Goal: Task Accomplishment & Management: Use online tool/utility

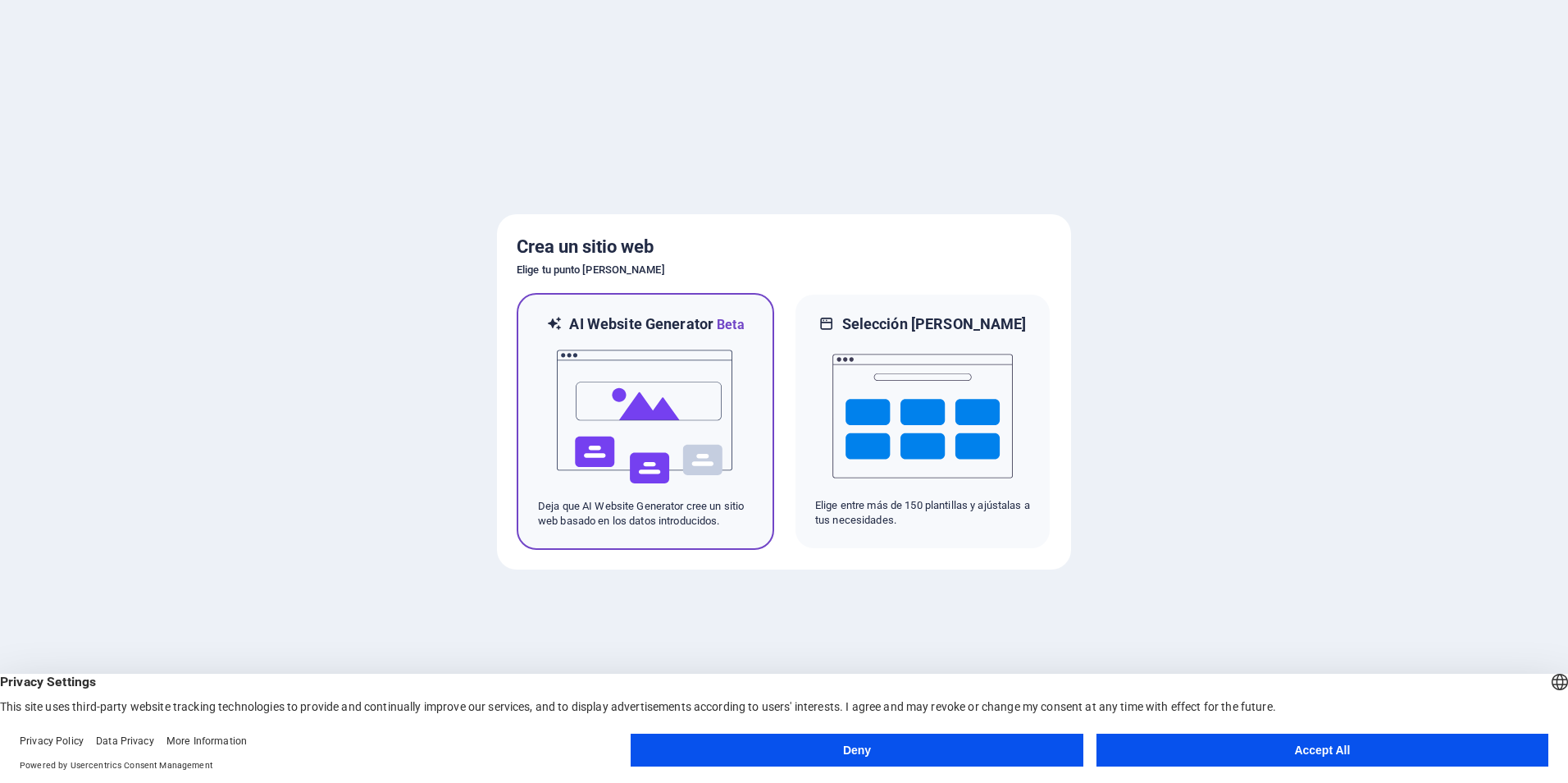
click at [725, 369] on img at bounding box center [645, 416] width 180 height 164
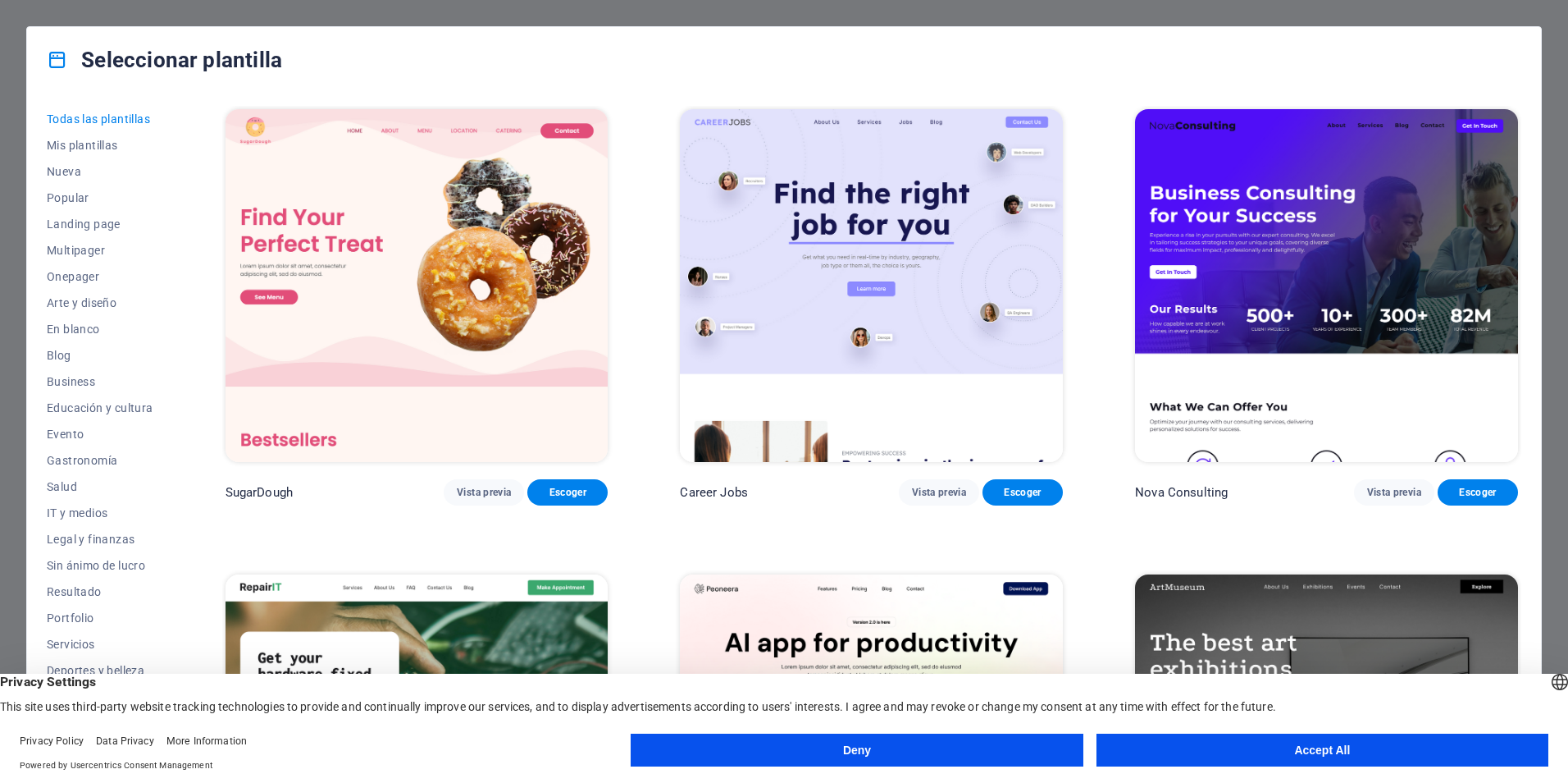
click at [1233, 749] on button "Accept All" at bounding box center [1322, 749] width 451 height 33
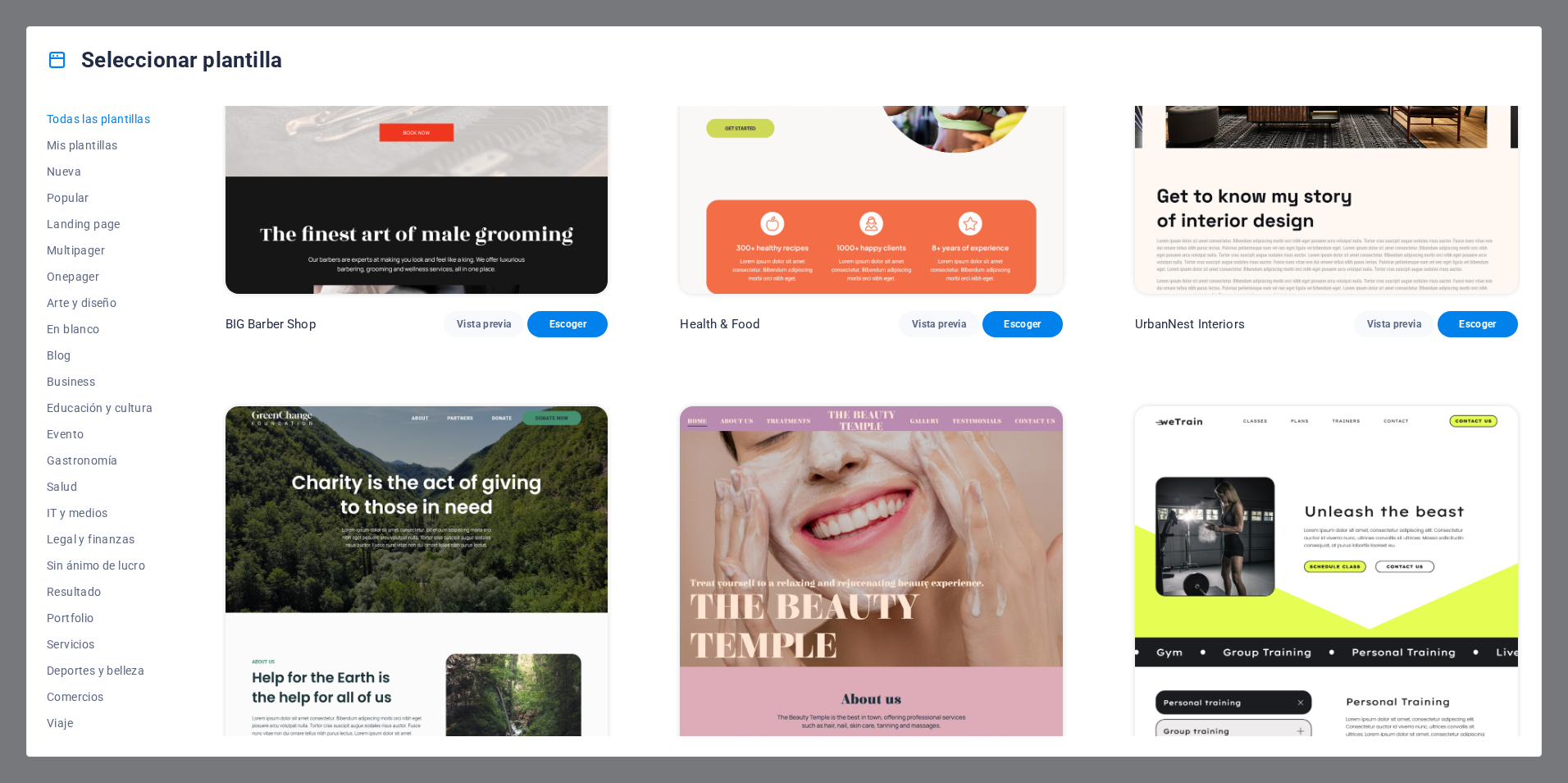
scroll to position [2461, 0]
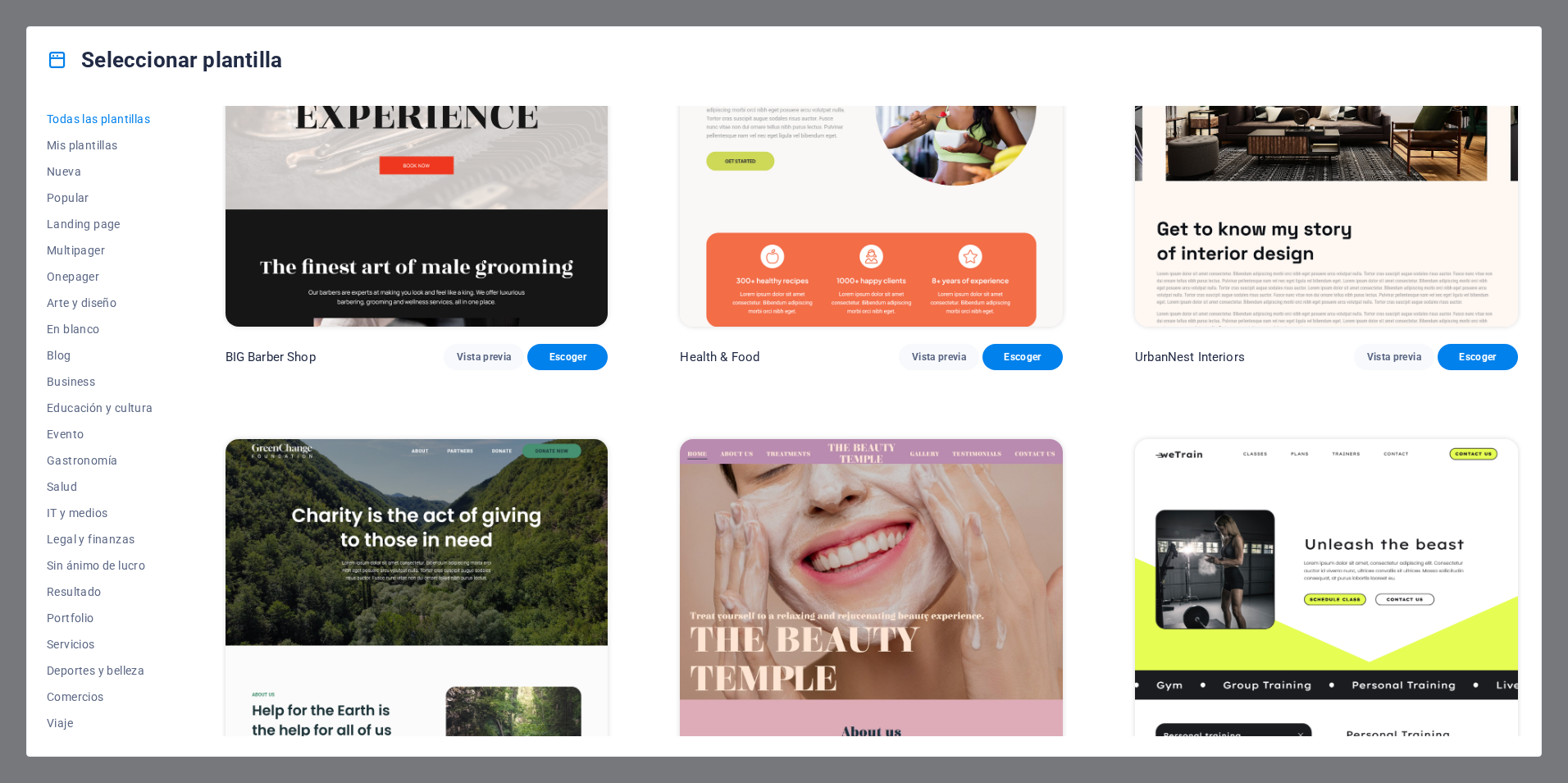
click at [421, 551] on img at bounding box center [417, 615] width 382 height 353
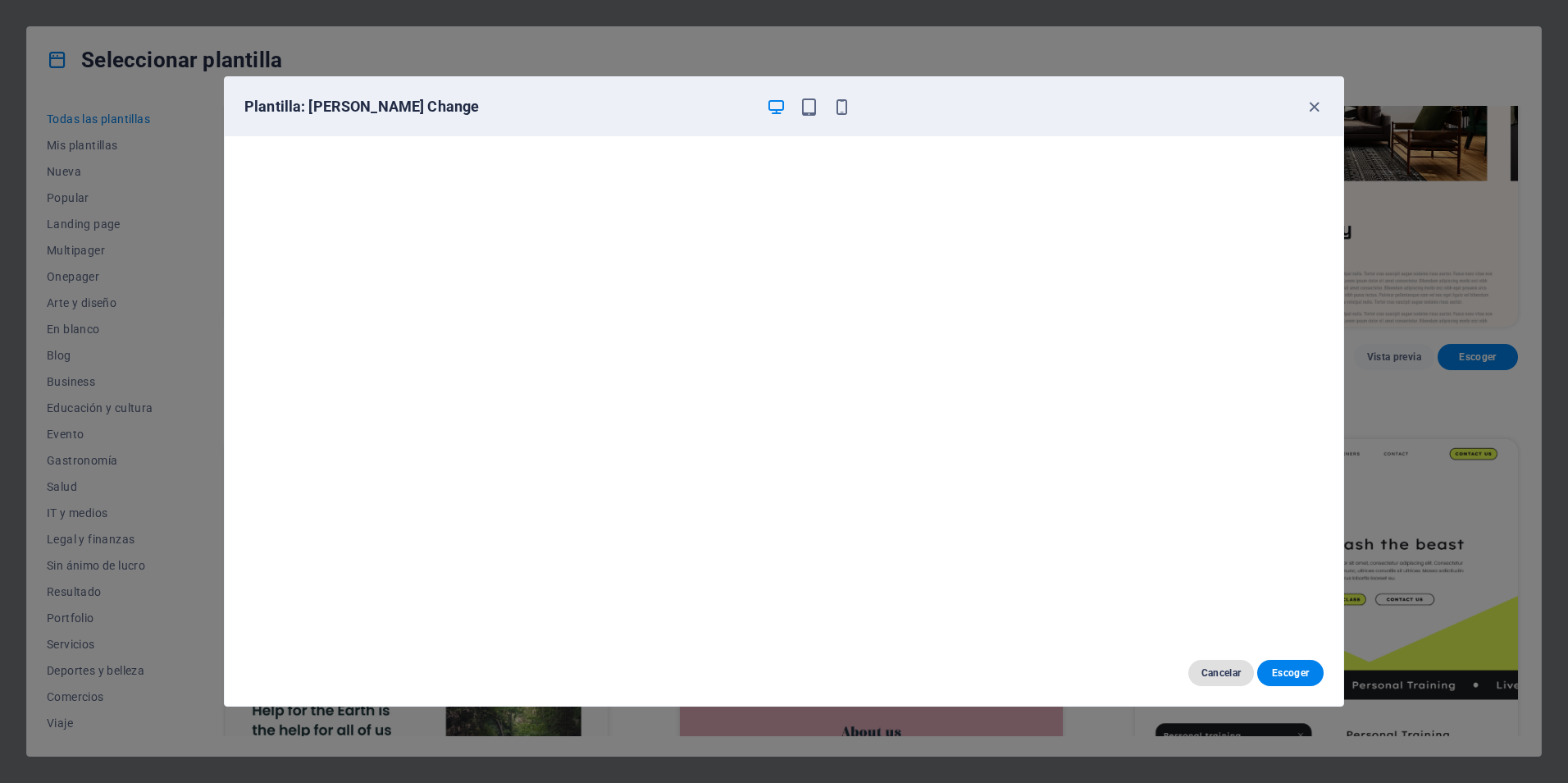
click at [1213, 667] on span "Cancelar" at bounding box center [1221, 672] width 40 height 13
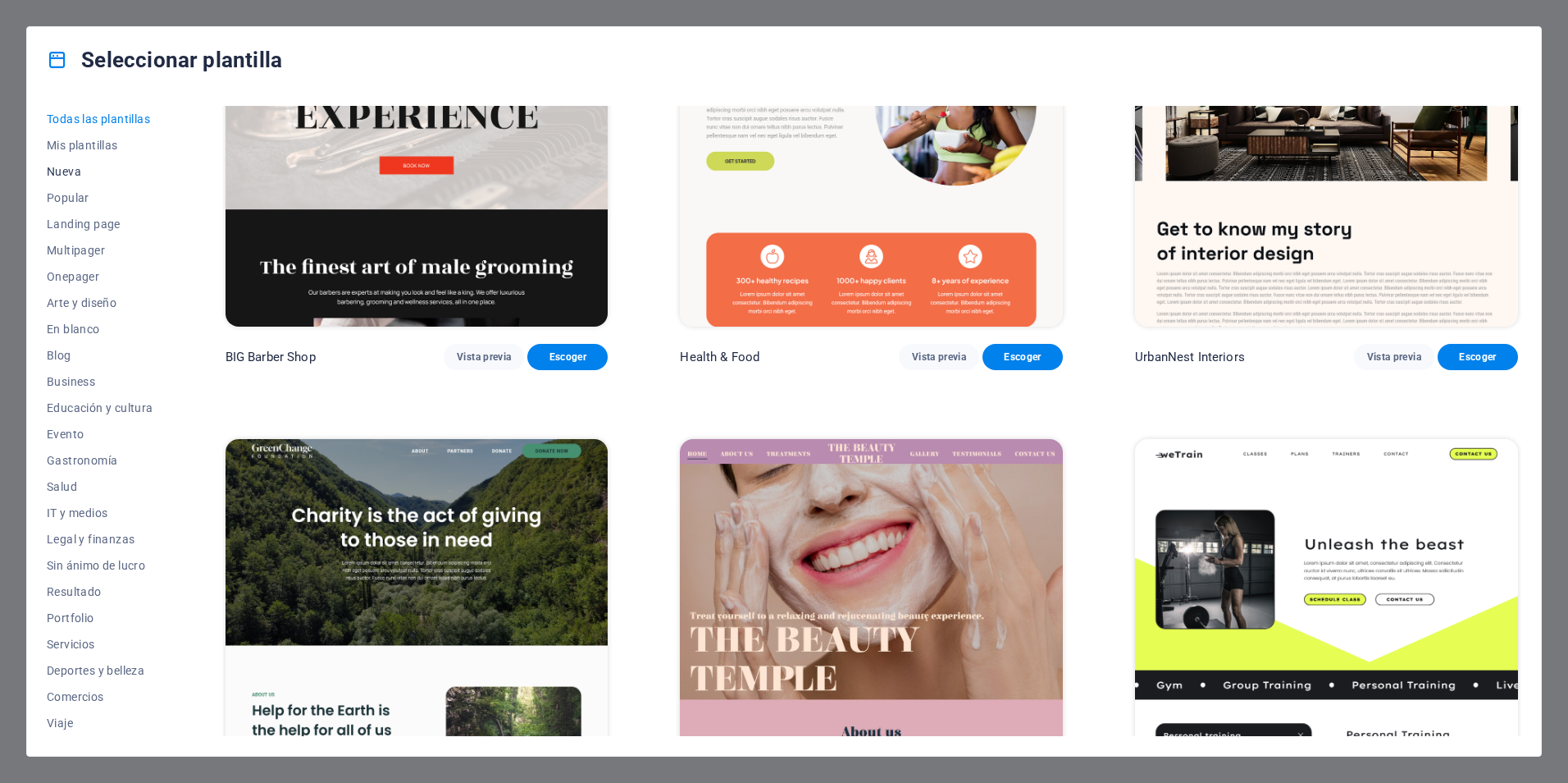
click at [63, 173] on span "Nueva" at bounding box center [100, 171] width 106 height 13
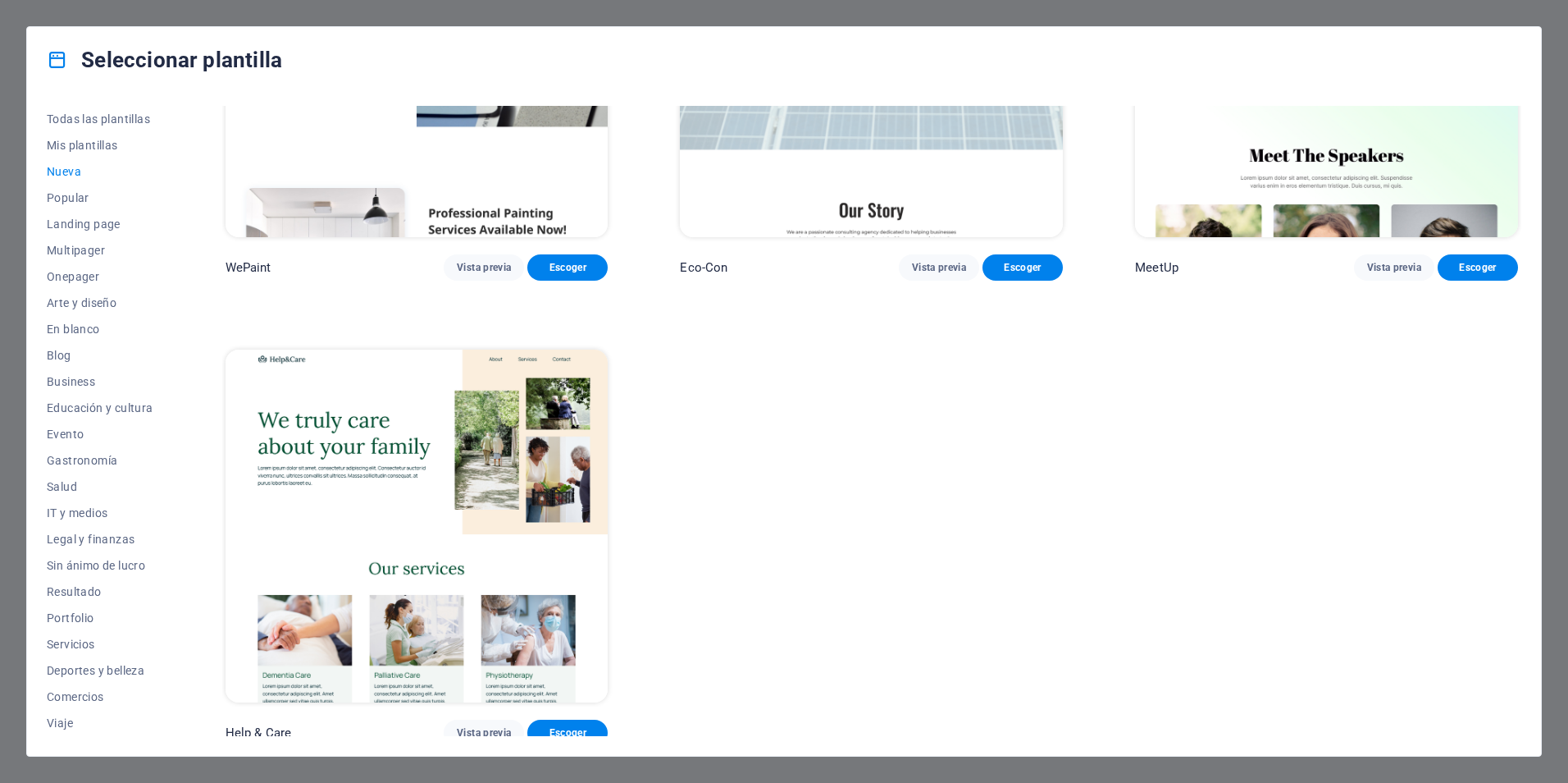
click at [63, 173] on span "Nueva" at bounding box center [100, 171] width 106 height 13
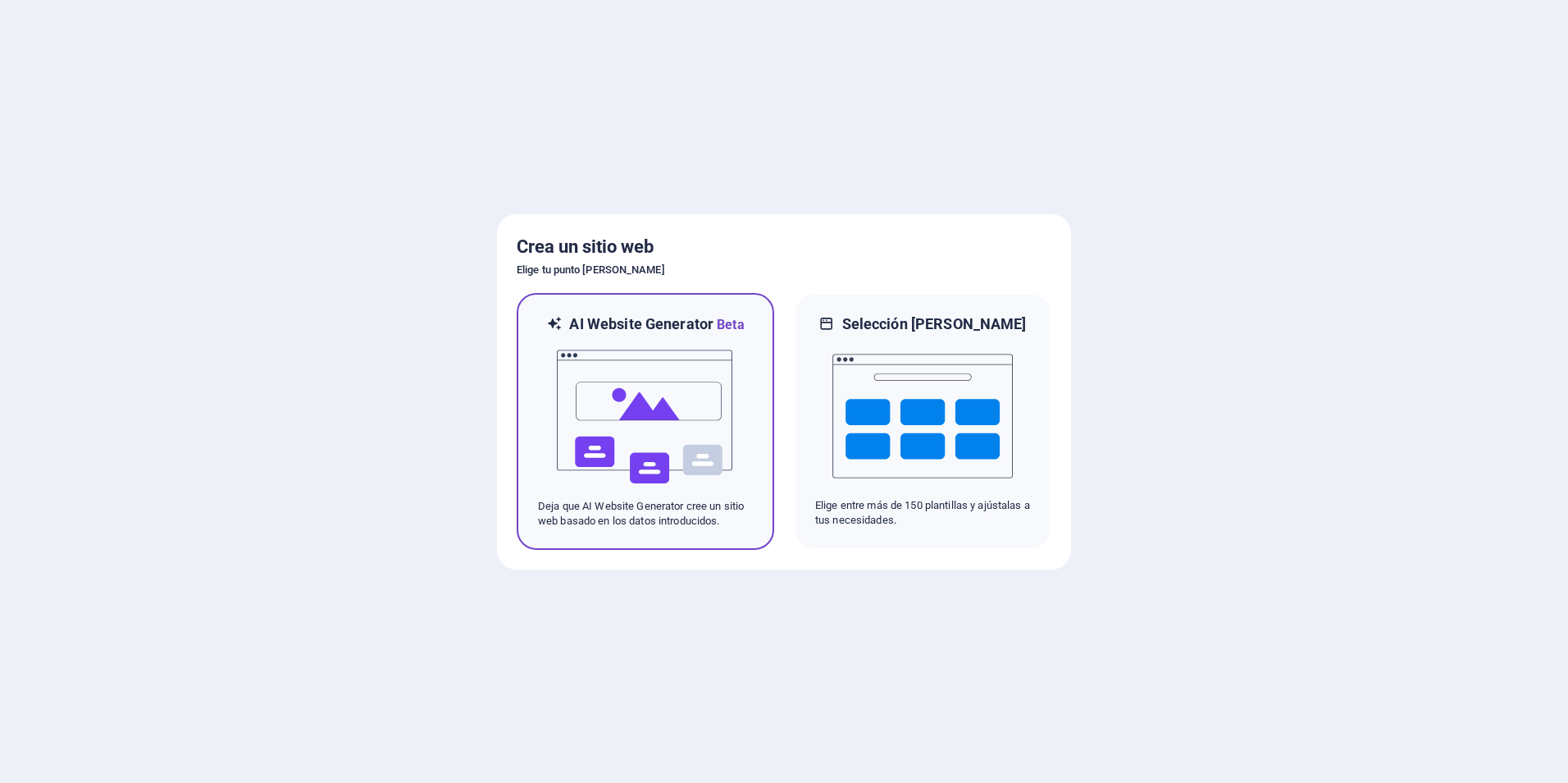
click at [681, 427] on img at bounding box center [645, 416] width 180 height 164
